Goal: Find specific page/section: Find specific page/section

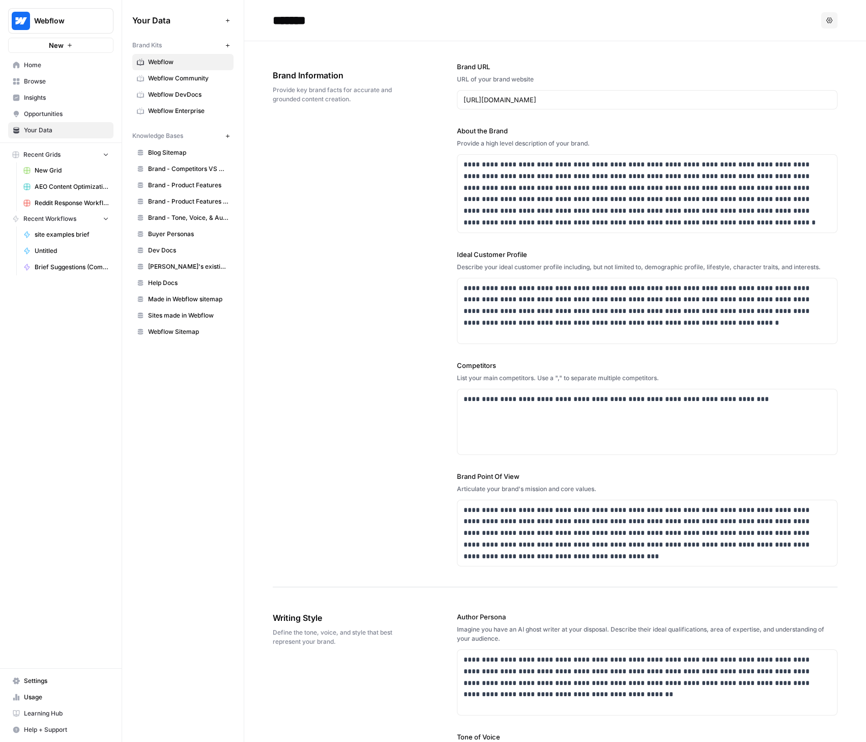
scroll to position [671, 0]
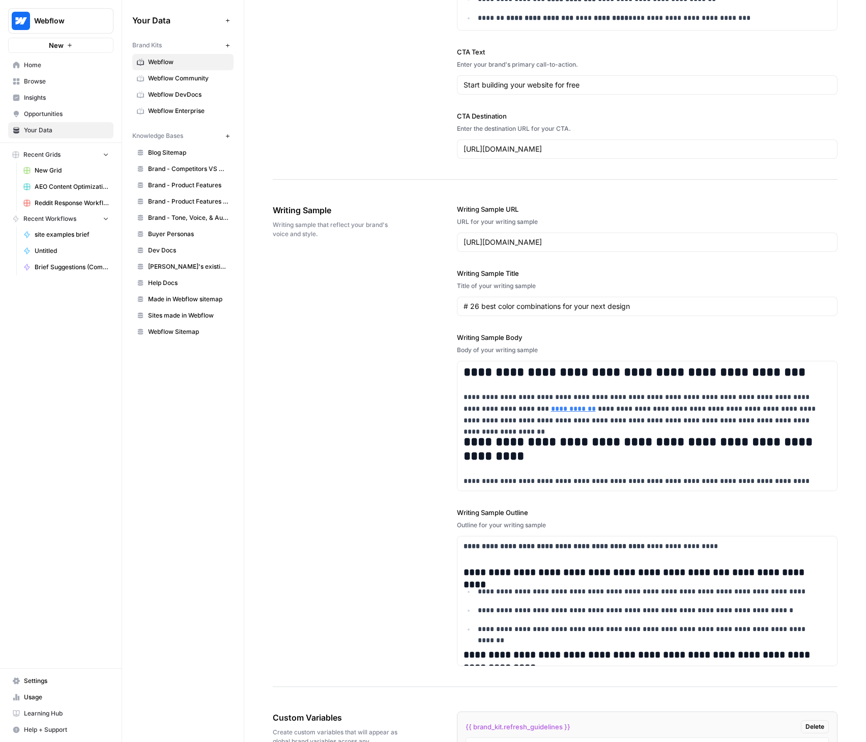
click at [38, 81] on span "Browse" at bounding box center [66, 81] width 85 height 9
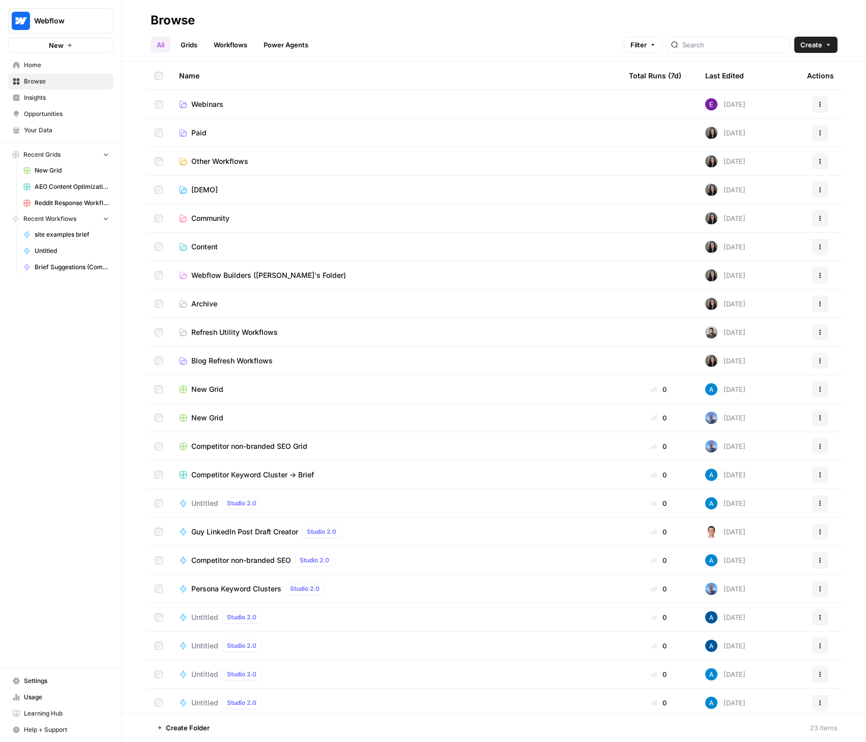
click at [229, 359] on span "Blog Refresh Workflows" at bounding box center [231, 361] width 81 height 10
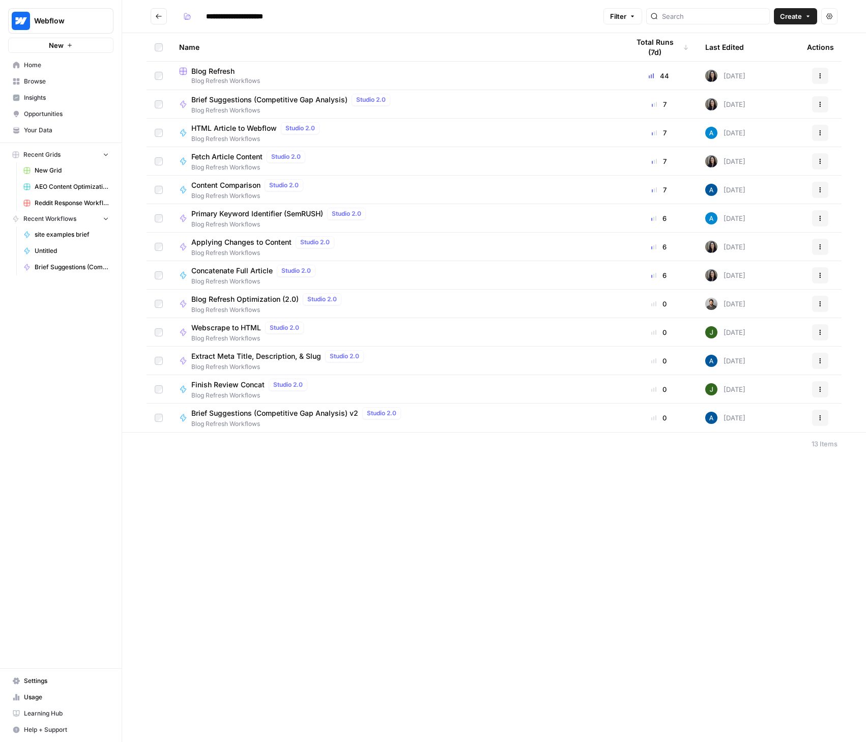
click at [227, 76] on span "Blog Refresh Workflows" at bounding box center [395, 80] width 433 height 9
